Goal: Task Accomplishment & Management: Manage account settings

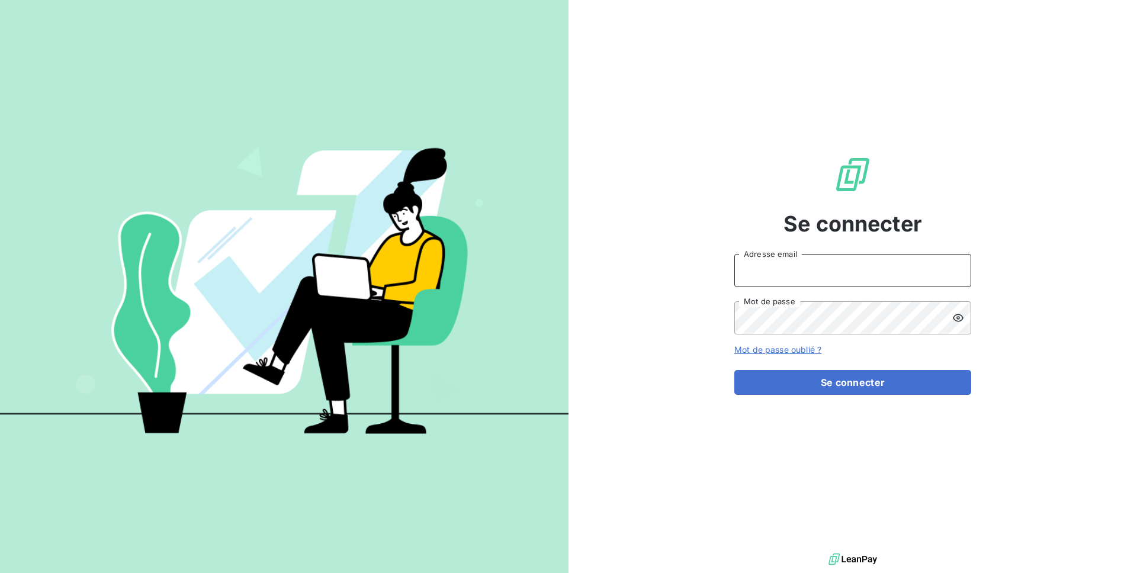
click at [766, 284] on input "Adresse email" at bounding box center [852, 270] width 237 height 33
type input "admin@froidcuisine33"
click at [734, 370] on button "Se connecter" at bounding box center [852, 382] width 237 height 25
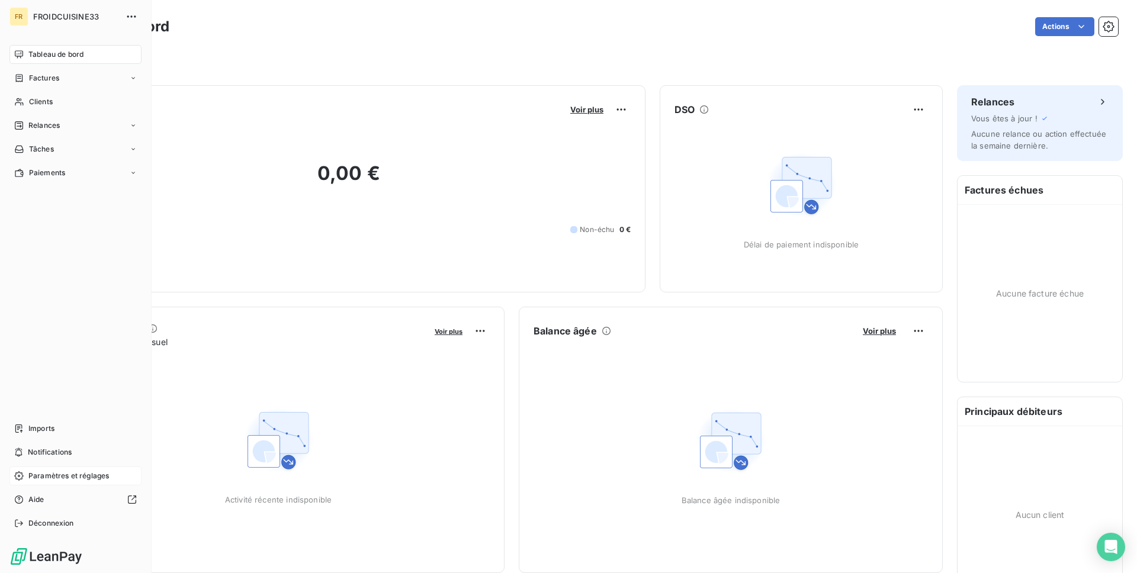
click at [95, 481] on span "Paramètres et réglages" at bounding box center [68, 476] width 81 height 11
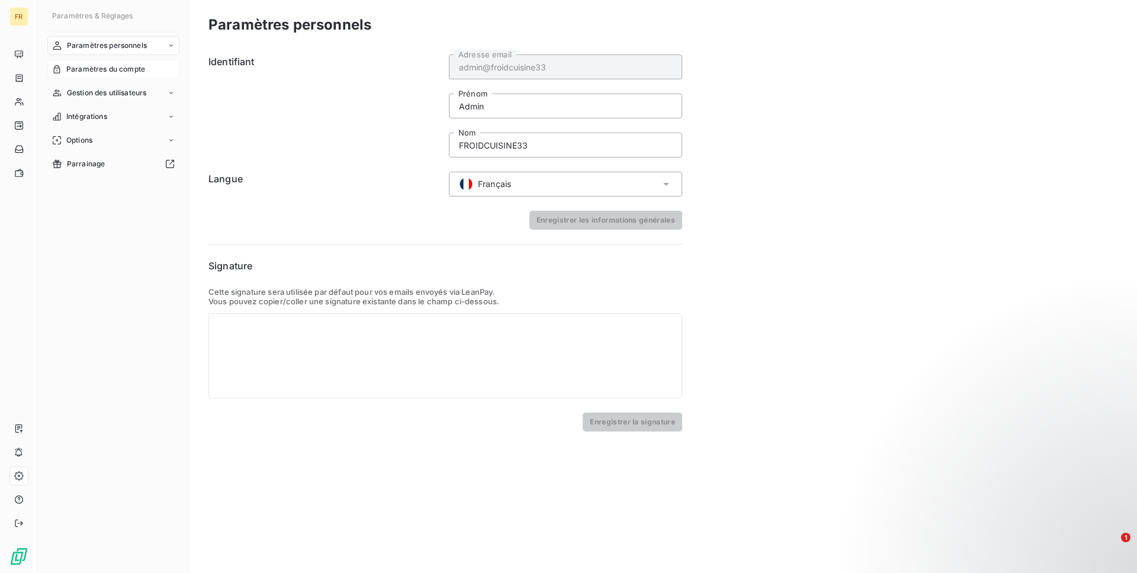
click at [126, 73] on span "Paramètres du compte" at bounding box center [105, 69] width 79 height 11
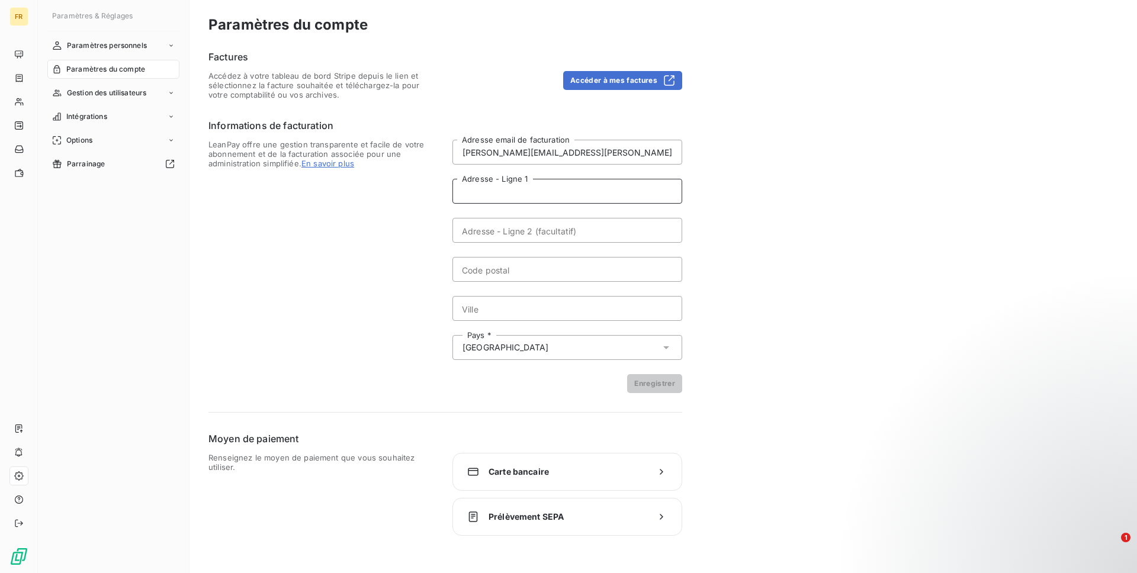
click at [499, 190] on input "Adresse - Ligne 1" at bounding box center [567, 191] width 230 height 25
paste input "FR76 1131 5000 0108 0093 6396 060"
type input "FR76 1131 5000 0108 0093 6396 060"
click at [493, 512] on span "Prélèvement SEPA" at bounding box center [566, 517] width 157 height 12
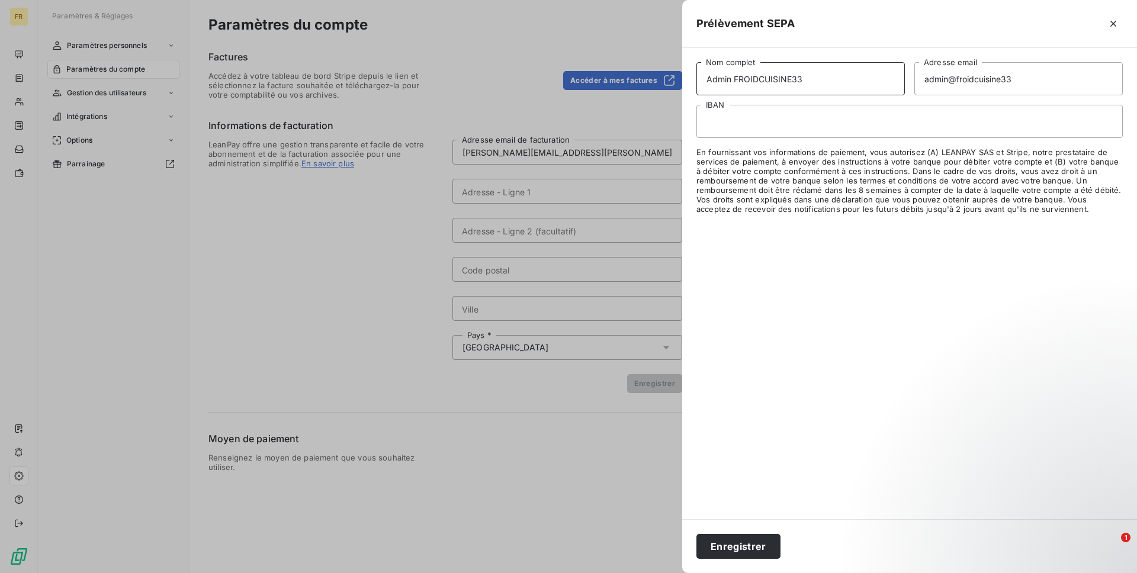
click at [721, 85] on input "Admin FROIDCUISINE33" at bounding box center [800, 78] width 208 height 33
click at [716, 72] on input "Admin FROIDCUISINE33" at bounding box center [800, 78] width 208 height 33
click at [734, 79] on input "FROIDCUISINE33" at bounding box center [800, 78] width 208 height 33
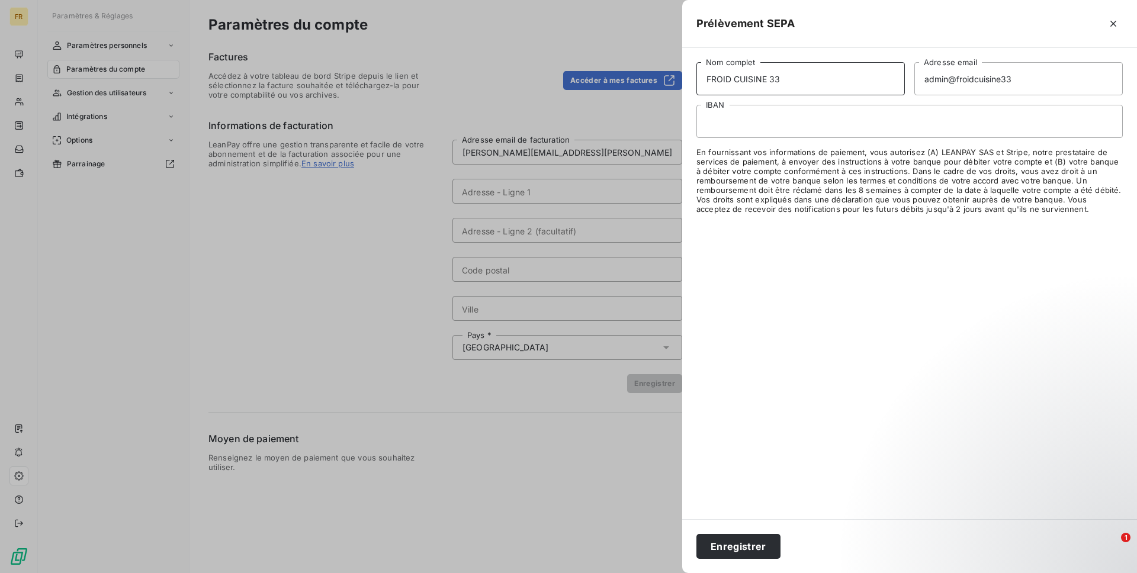
type input "FROID CUISINE 33"
click at [948, 79] on input "admin@froidcuisine33" at bounding box center [1018, 78] width 208 height 33
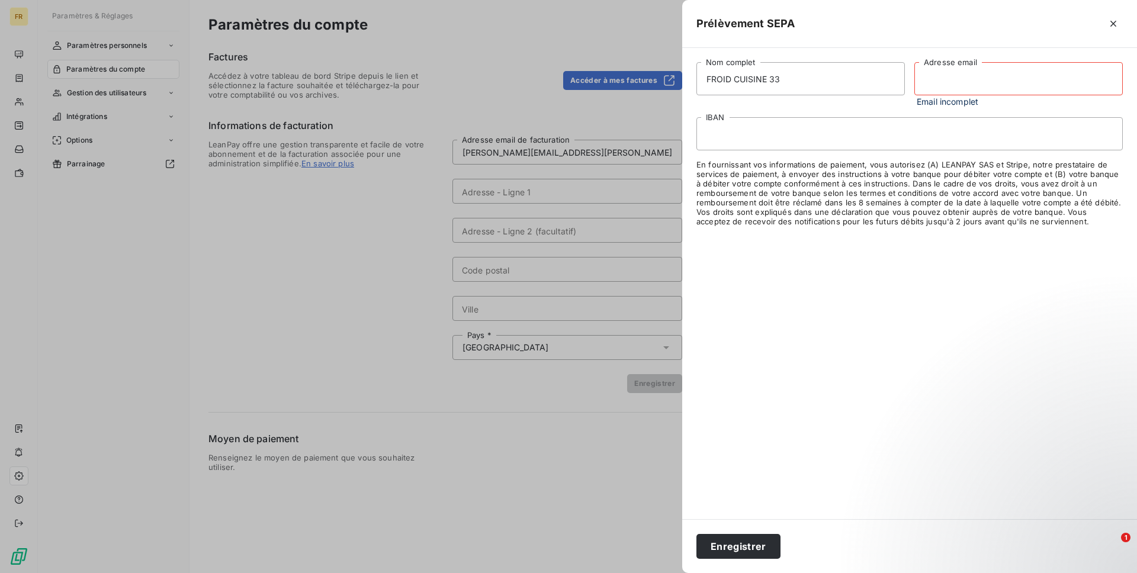
paste input "l.sanchez@odice.cc"
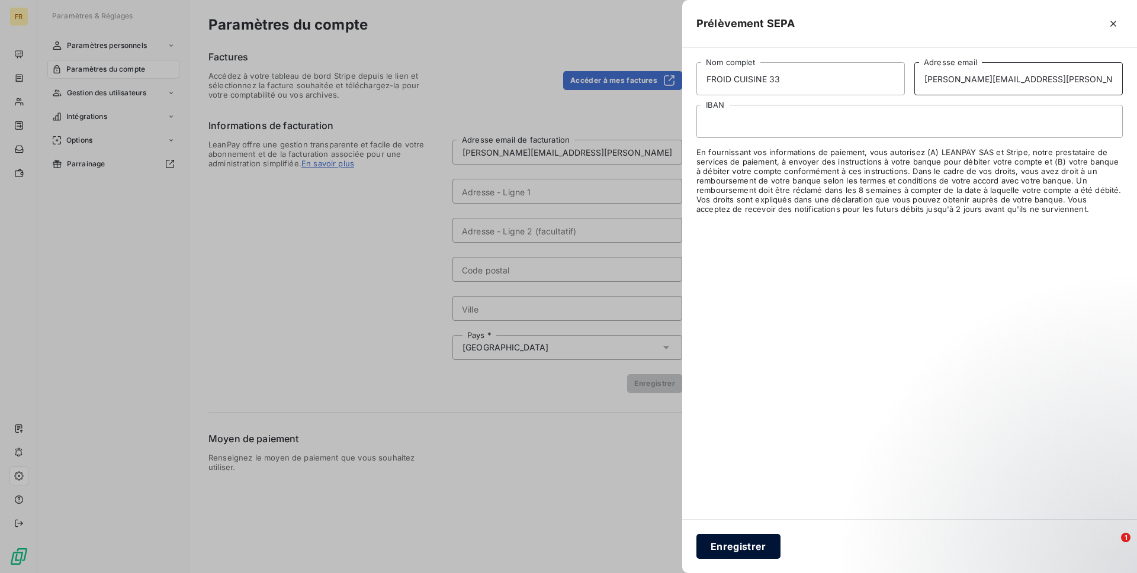
type input "l.sanchez@odice.cc"
click at [722, 549] on button "Enregistrer" at bounding box center [738, 546] width 84 height 25
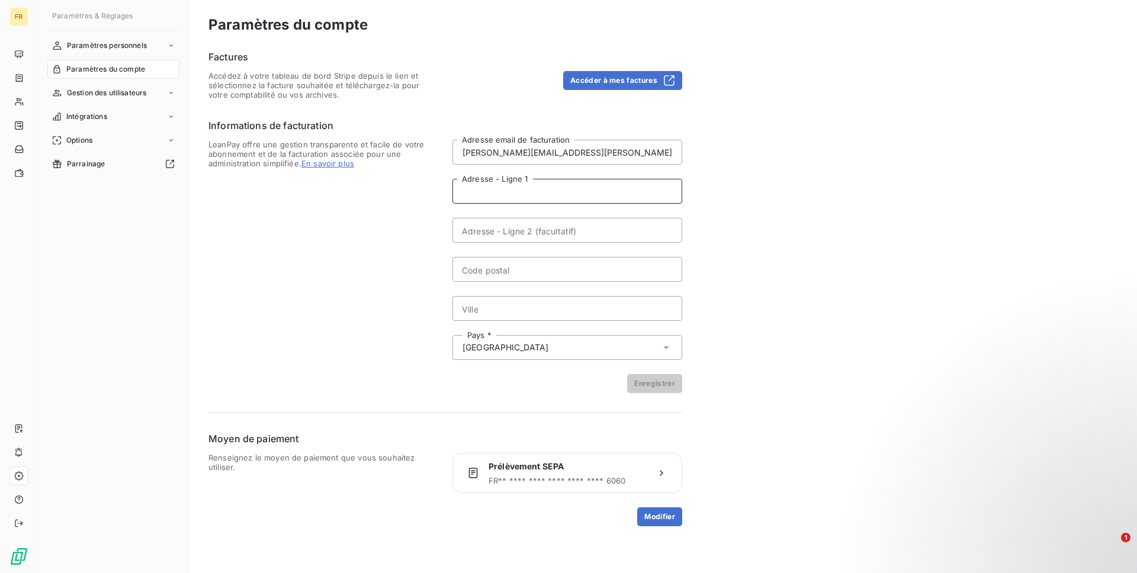
paste input "ZA LA TRANCHE N5"
type input "ZA LA TRANCHE N5"
click at [464, 262] on input "Code postal" at bounding box center [567, 269] width 230 height 25
paste input "04180"
type input "04180"
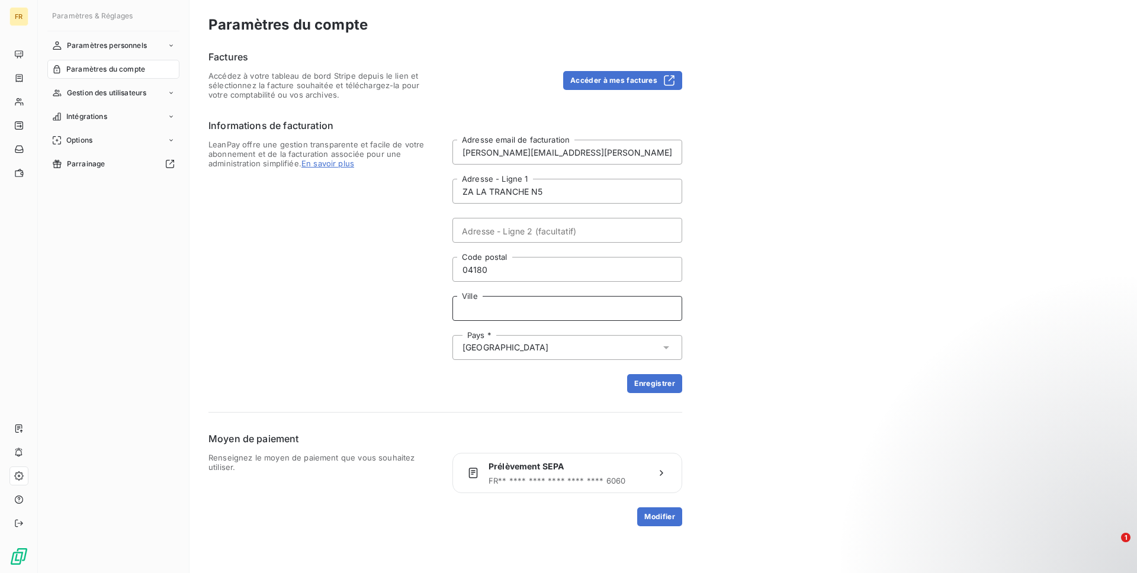
click at [518, 299] on input "Ville" at bounding box center [567, 308] width 230 height 25
paste input "VILLENEUVE"
type input "VILLENEUVE"
click at [667, 388] on button "Enregistrer" at bounding box center [654, 383] width 55 height 19
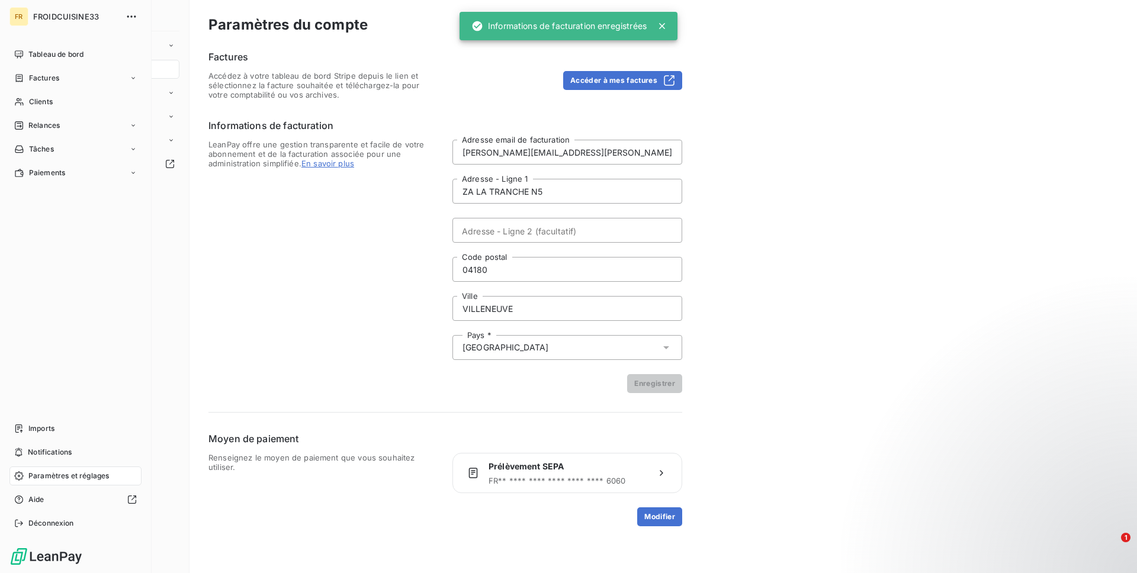
click at [30, 56] on span "Tableau de bord" at bounding box center [55, 54] width 55 height 11
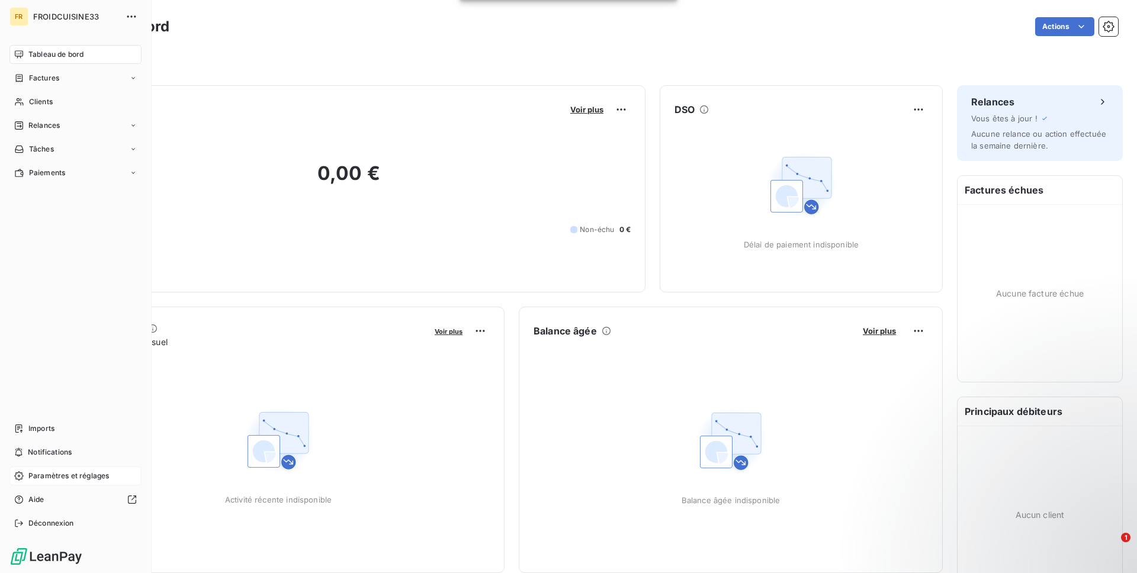
click at [70, 483] on div "Paramètres et réglages" at bounding box center [75, 476] width 132 height 19
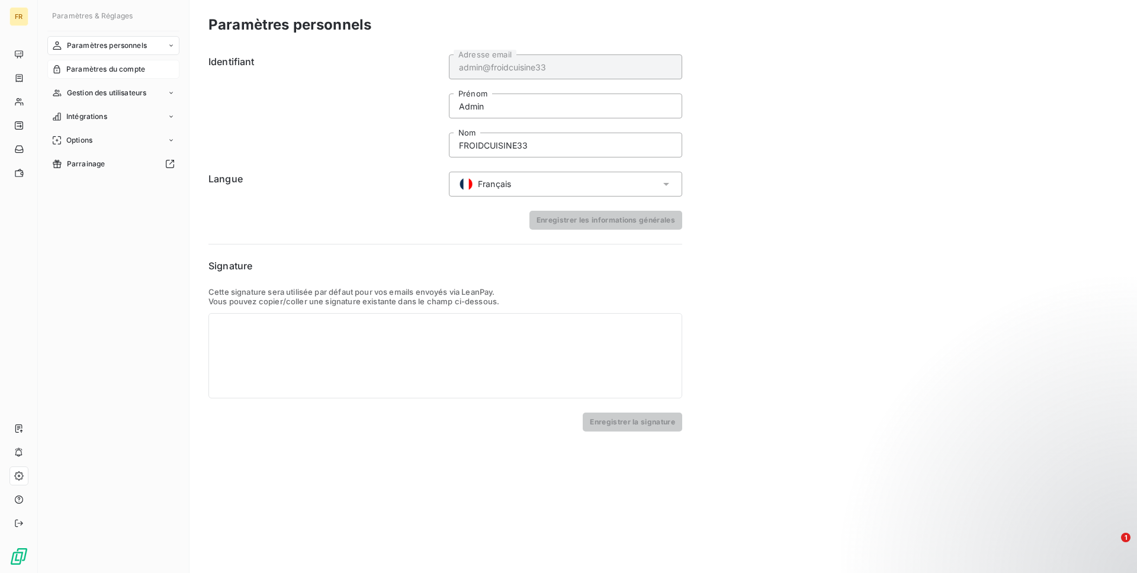
click at [94, 68] on span "Paramètres du compte" at bounding box center [105, 69] width 79 height 11
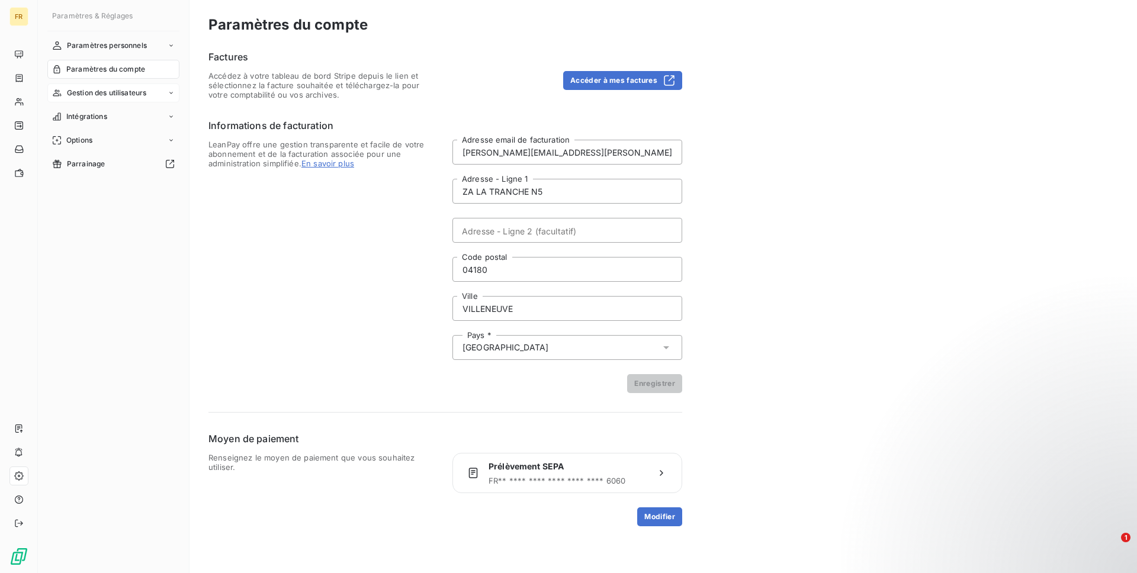
click at [101, 92] on span "Gestion des utilisateurs" at bounding box center [107, 93] width 80 height 11
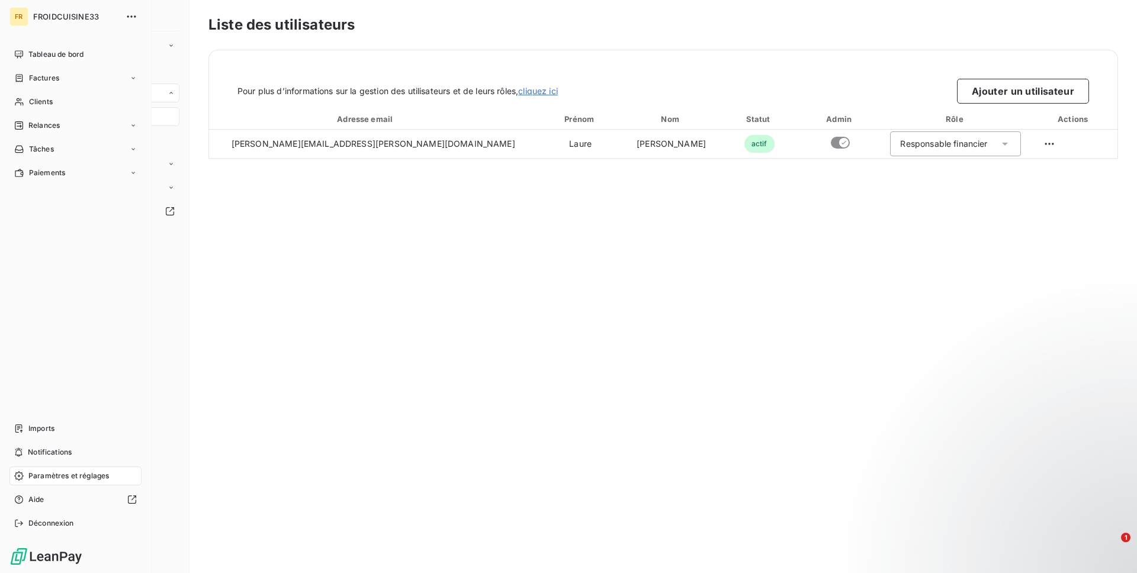
click at [31, 525] on span "Déconnexion" at bounding box center [51, 523] width 46 height 11
